Goal: Transaction & Acquisition: Subscribe to service/newsletter

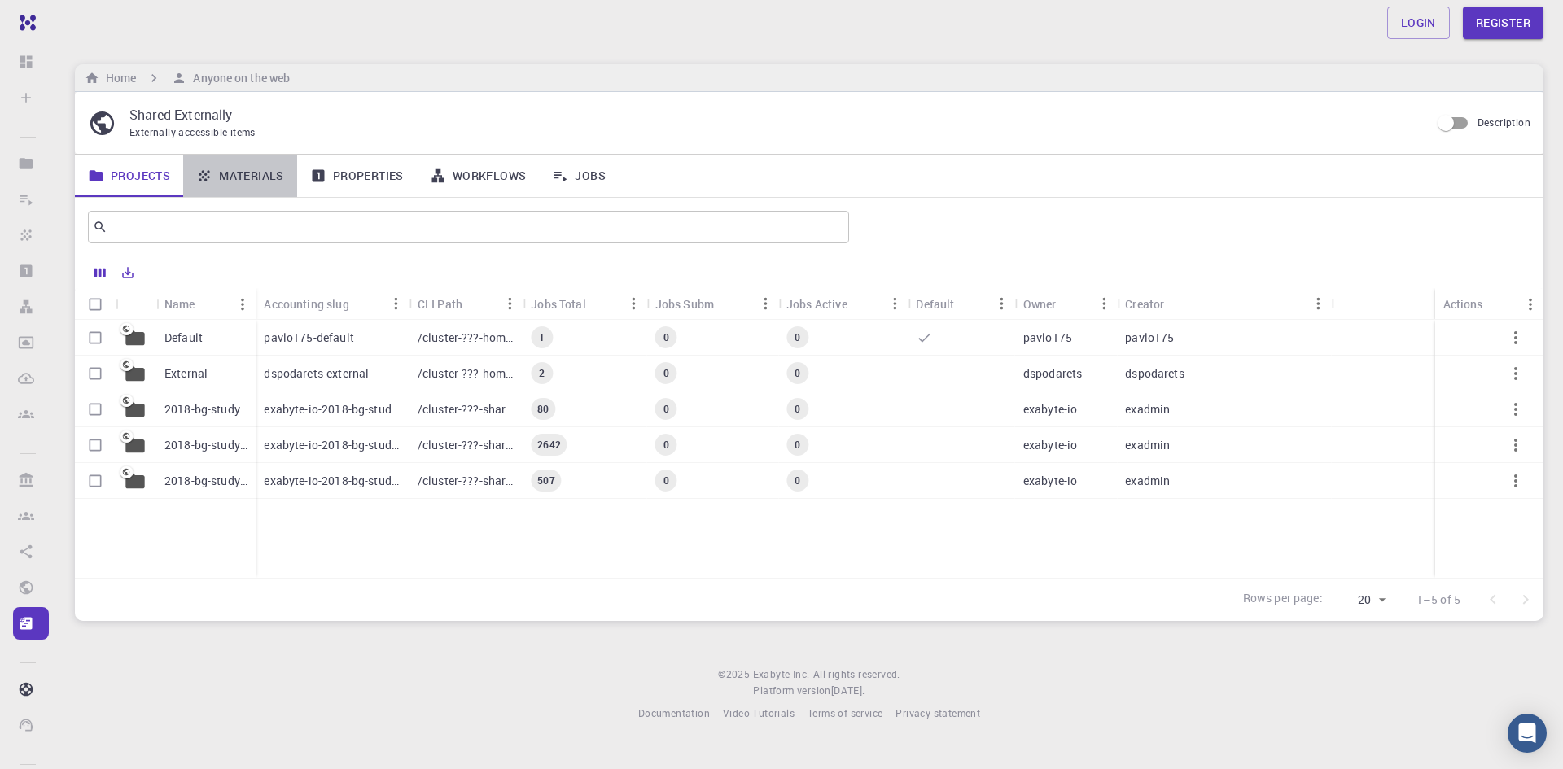
click at [253, 180] on link "Materials" at bounding box center [240, 176] width 114 height 42
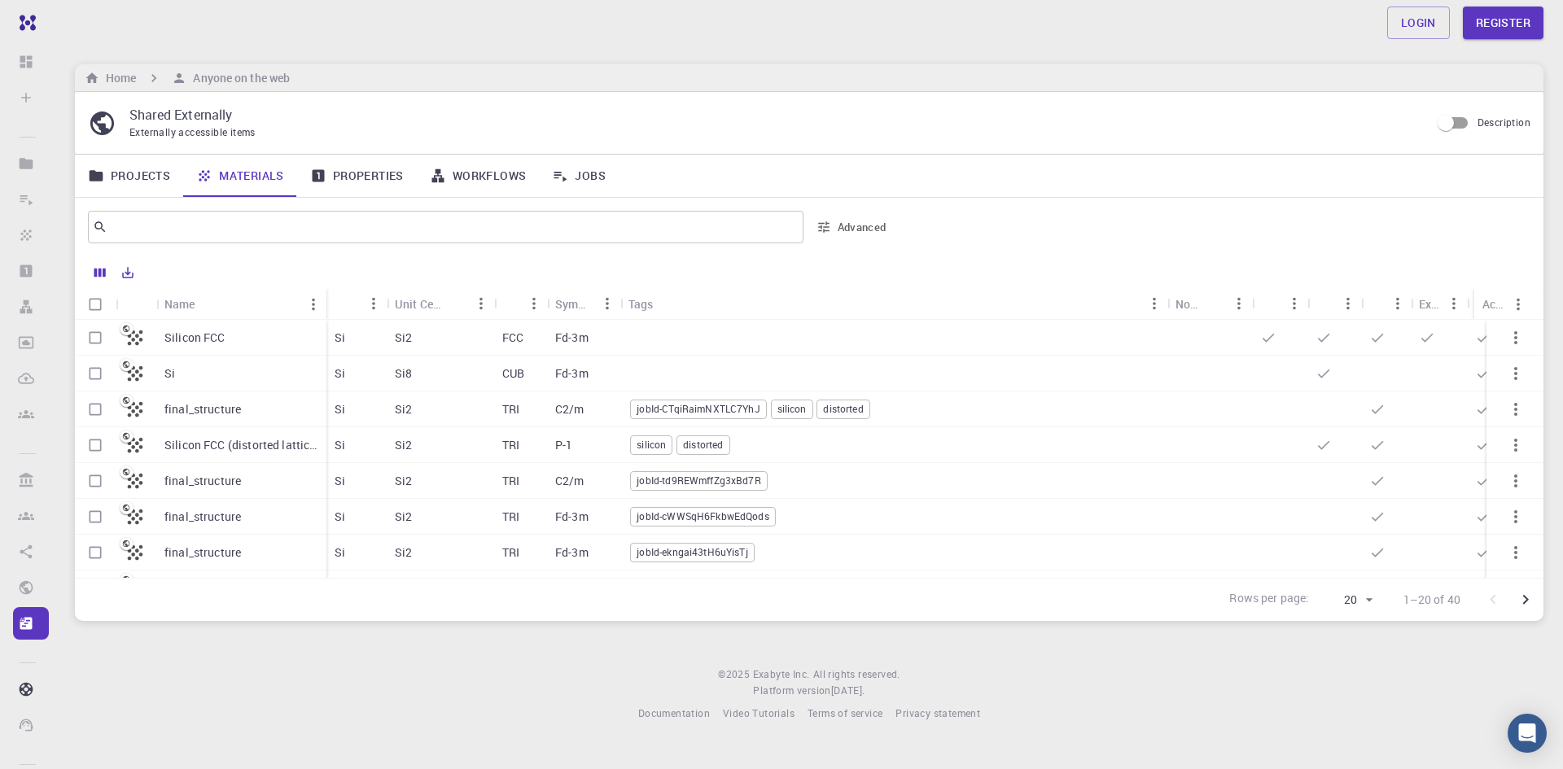
click at [378, 171] on link "Properties" at bounding box center [357, 176] width 120 height 42
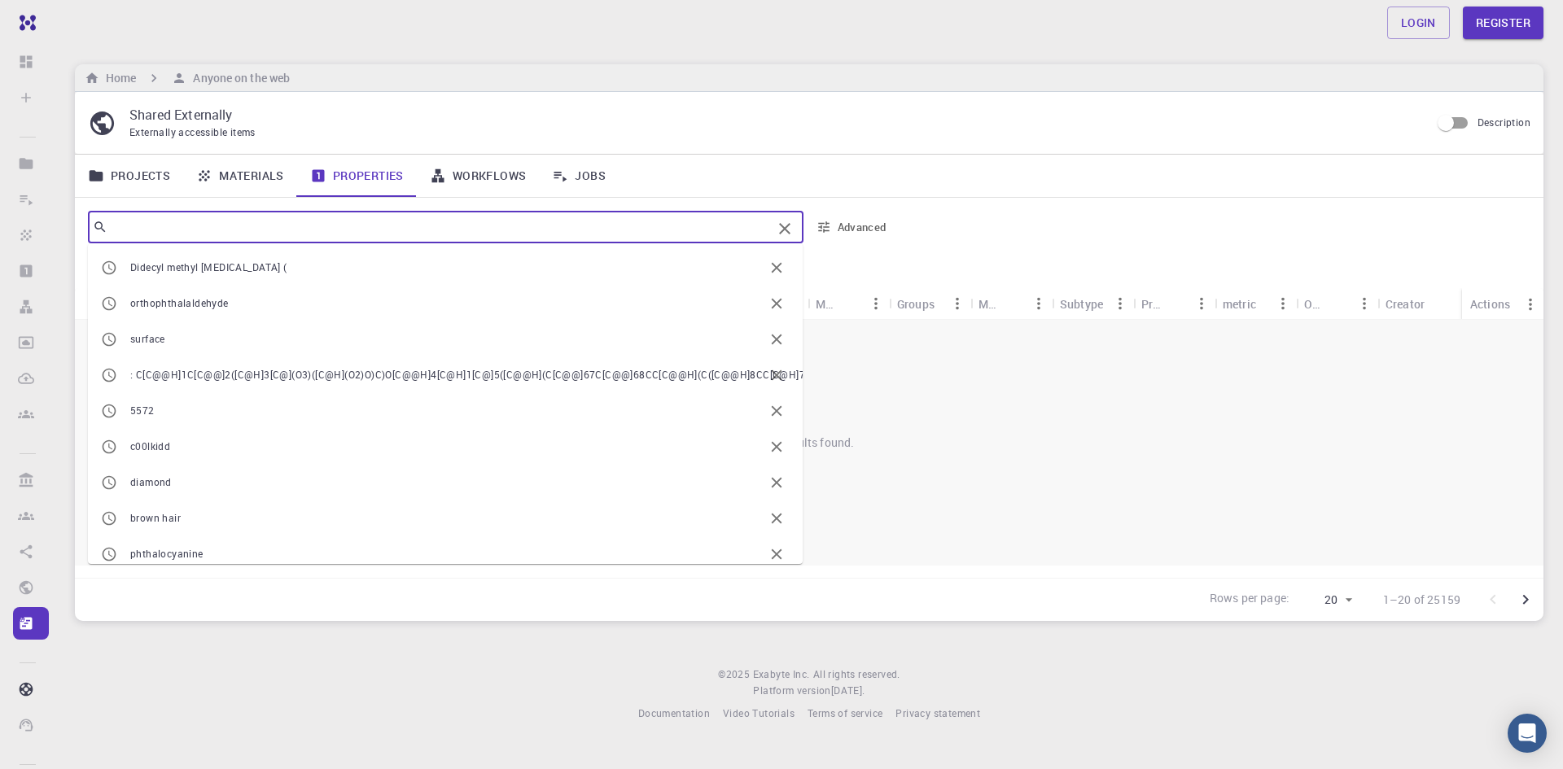
click at [353, 229] on input "text" at bounding box center [439, 227] width 664 height 23
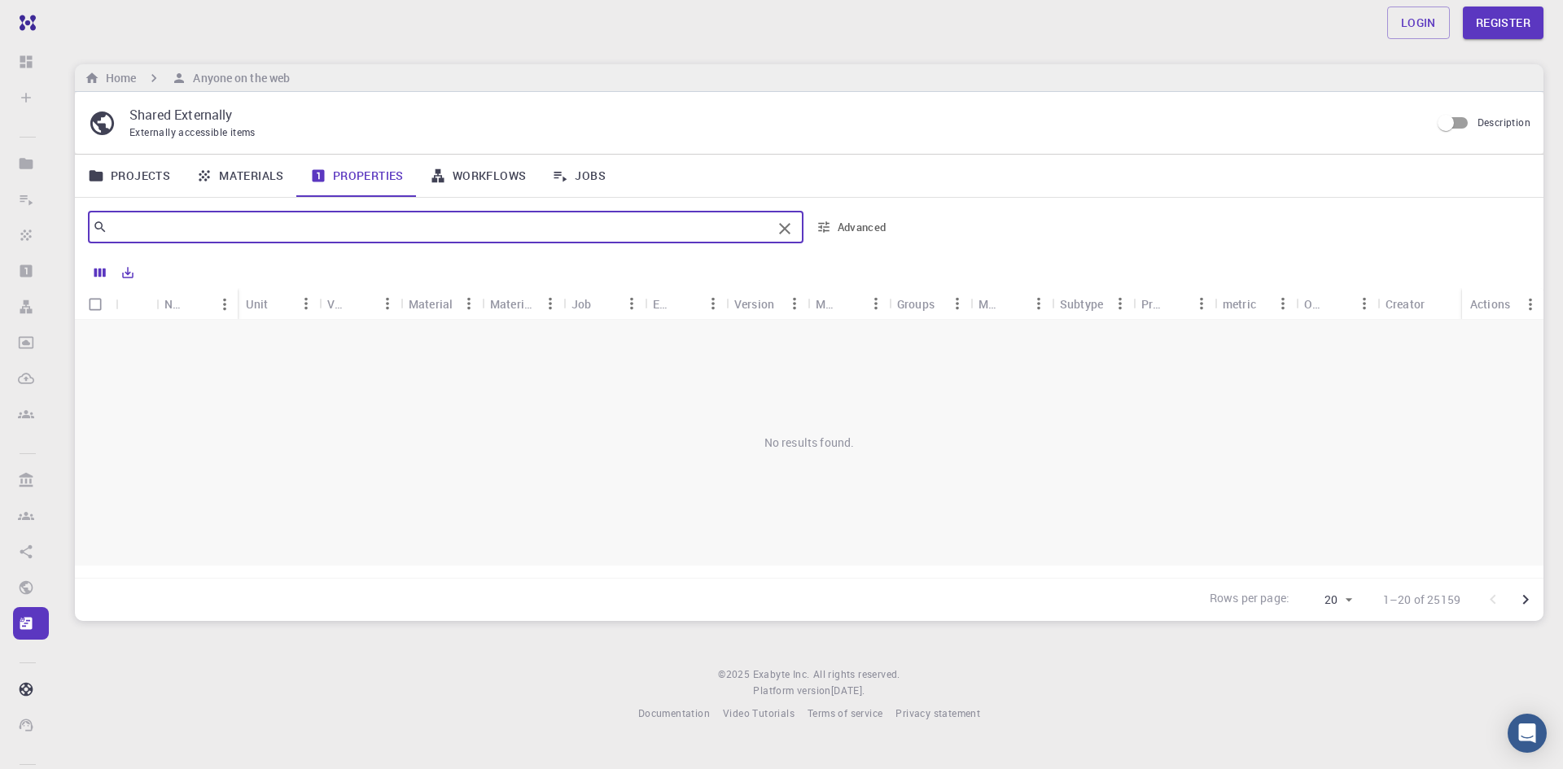
click at [263, 230] on input "text" at bounding box center [439, 227] width 664 height 23
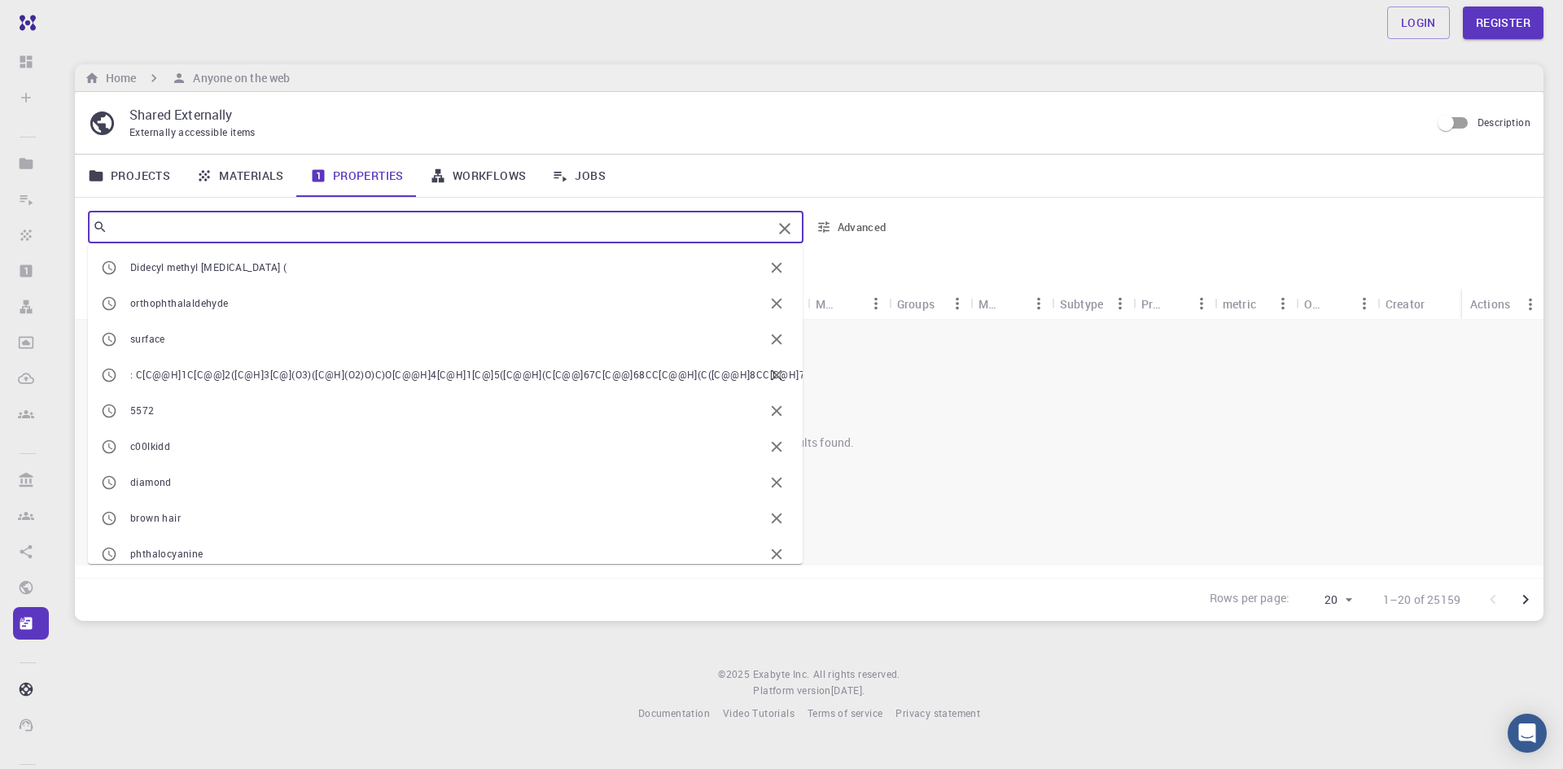
click at [263, 229] on input "text" at bounding box center [439, 227] width 664 height 23
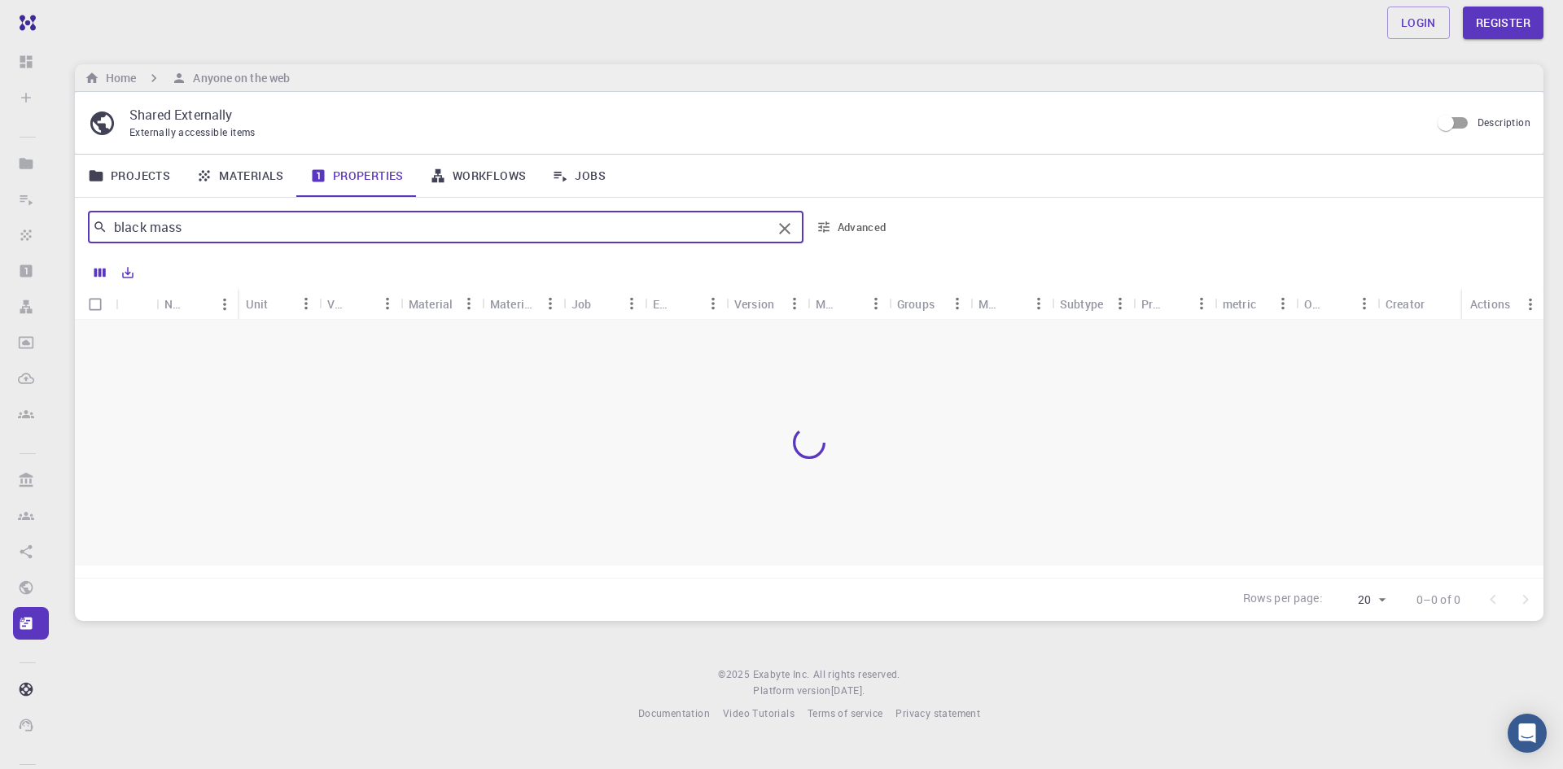
type input "black mass"
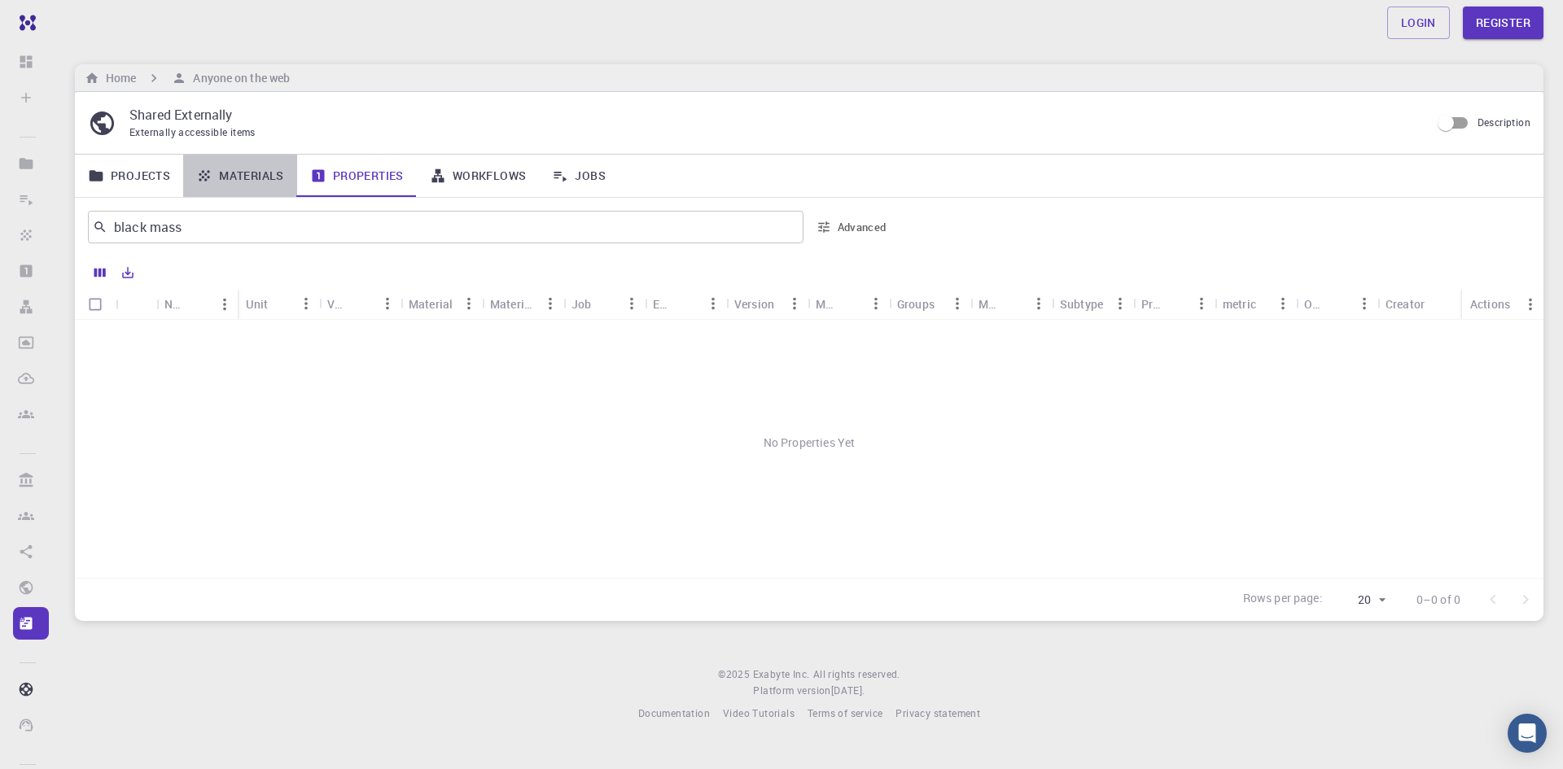
click at [265, 177] on link "Materials" at bounding box center [240, 176] width 114 height 42
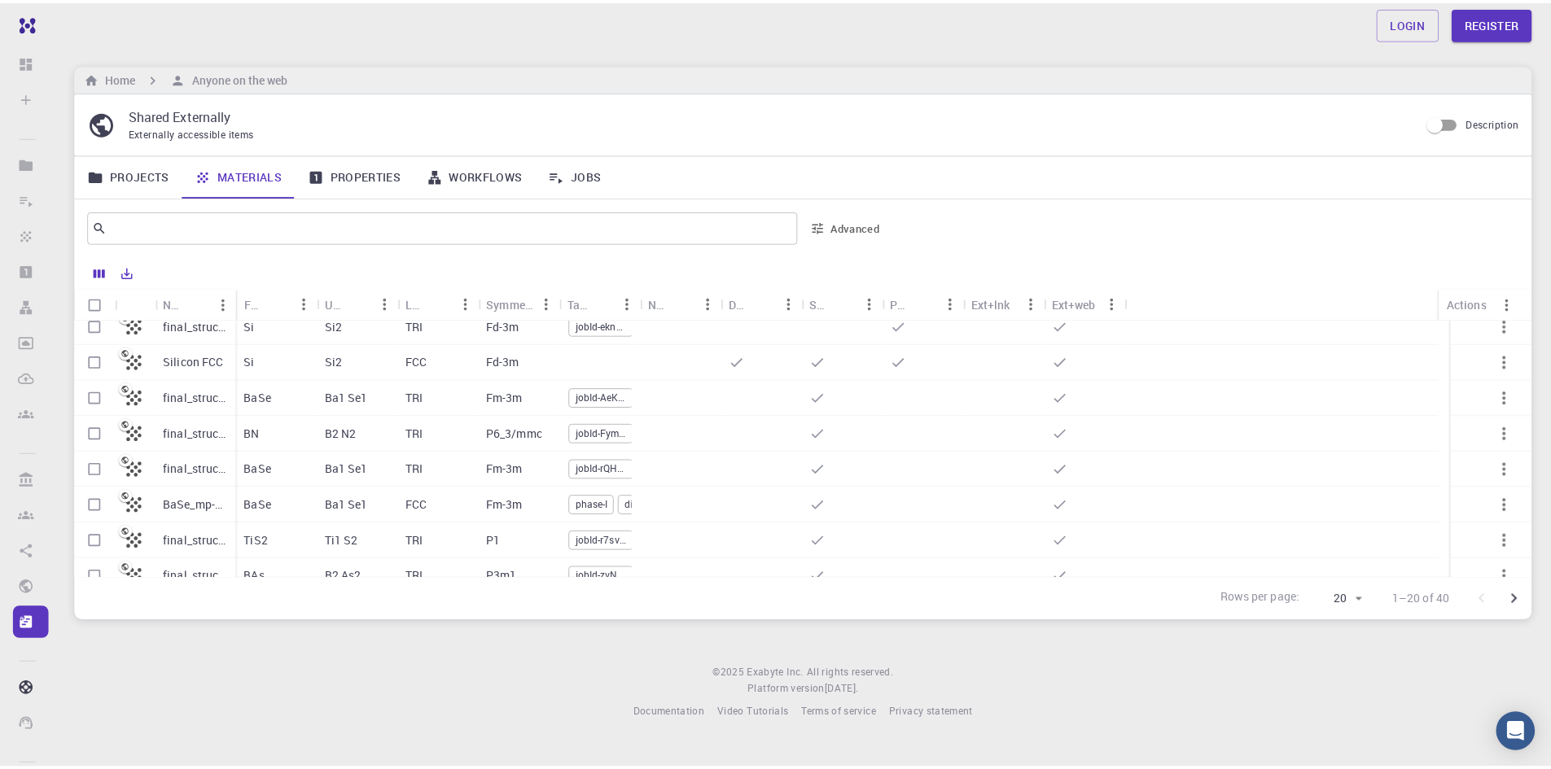
scroll to position [244, 0]
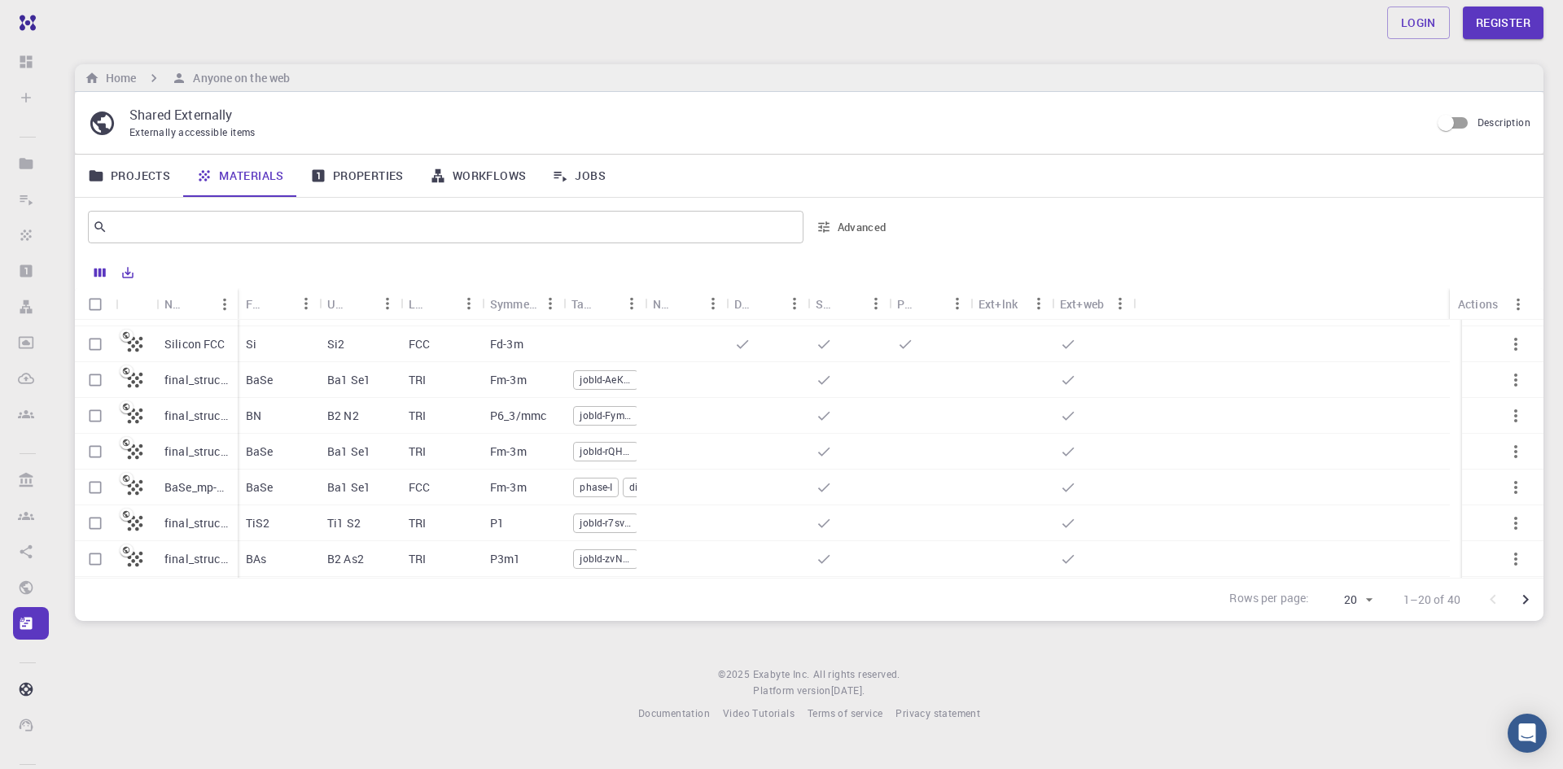
click at [602, 482] on span "phase-I" at bounding box center [596, 487] width 44 height 14
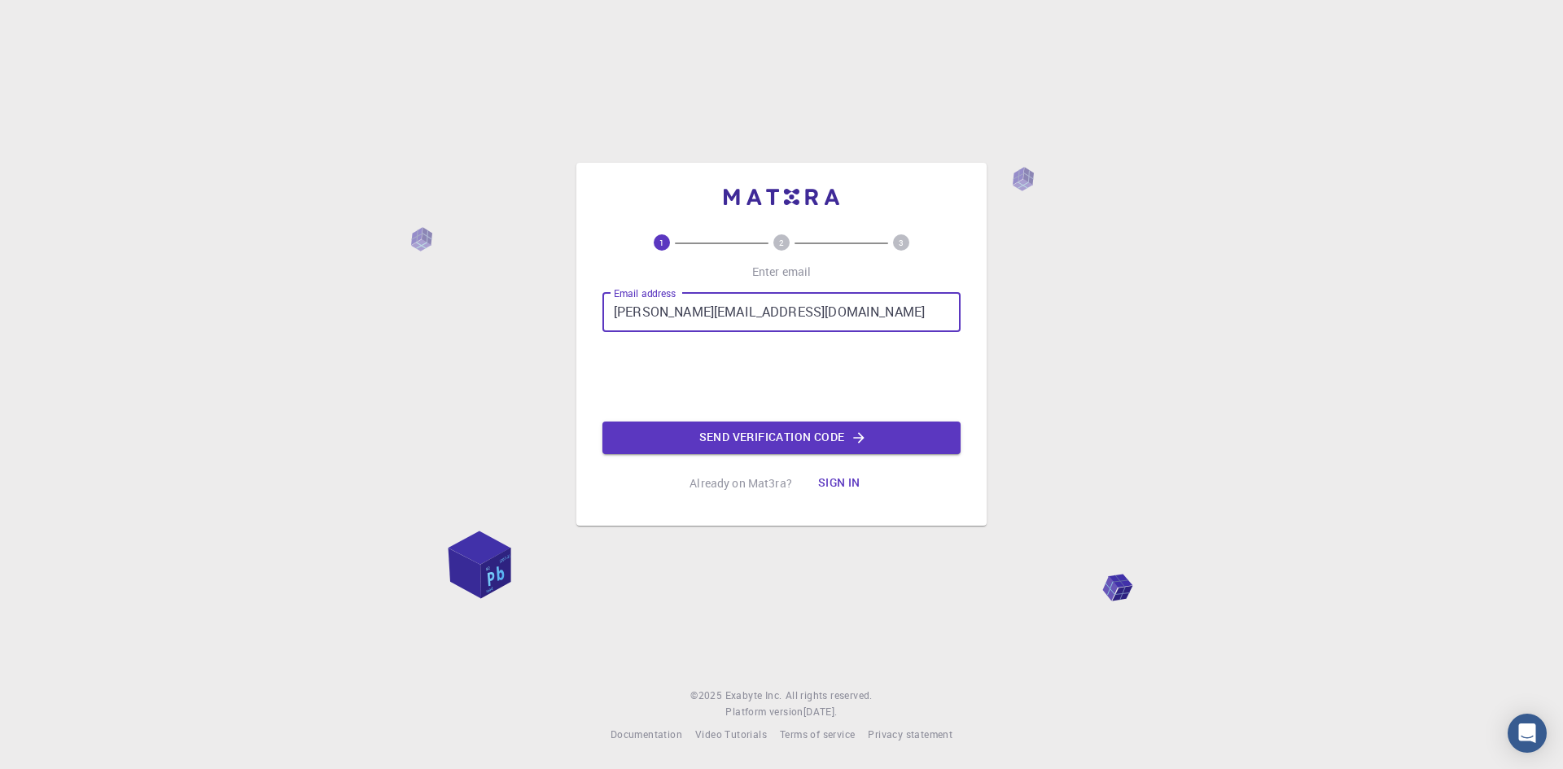
type input "abraham@kigam.ac.kr"
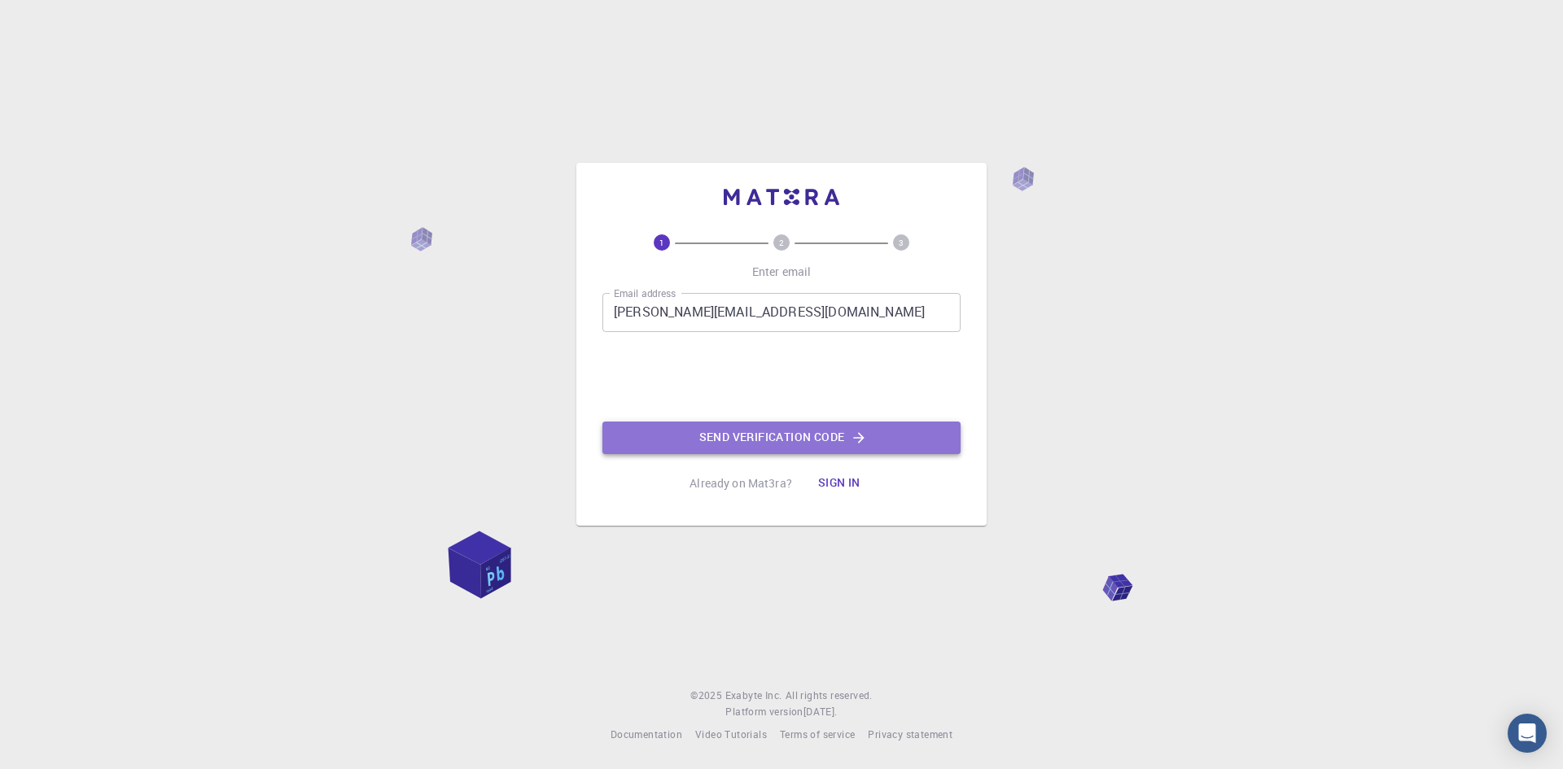
click at [798, 437] on button "Send verification code" at bounding box center [782, 438] width 358 height 33
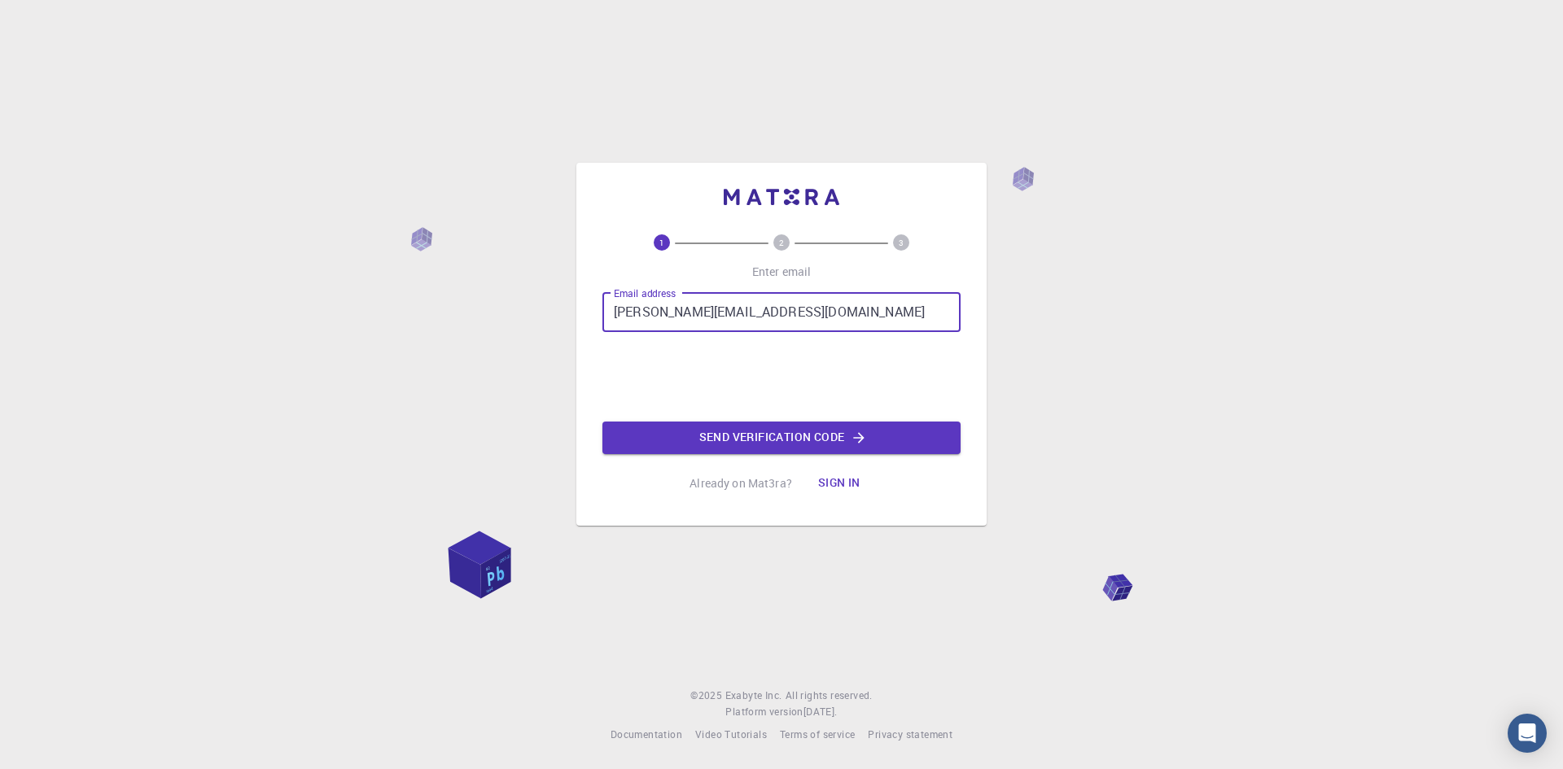
type input "[PERSON_NAME][EMAIL_ADDRESS][DOMAIN_NAME]"
click at [804, 438] on button "Send verification code" at bounding box center [782, 438] width 358 height 33
